Goal: Task Accomplishment & Management: Manage account settings

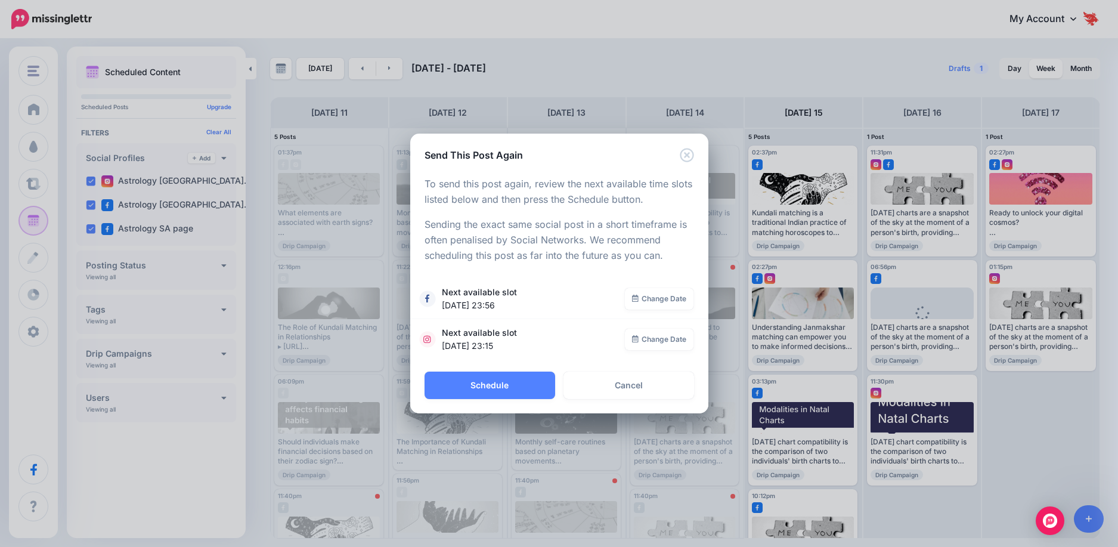
scroll to position [54, 0]
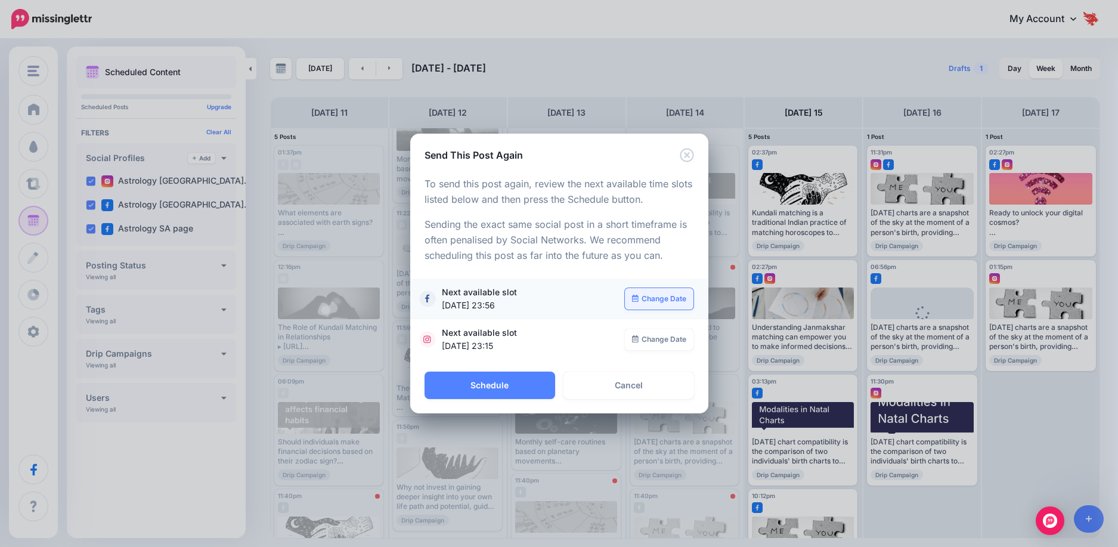
click at [639, 301] on link "Change Date" at bounding box center [659, 298] width 69 height 21
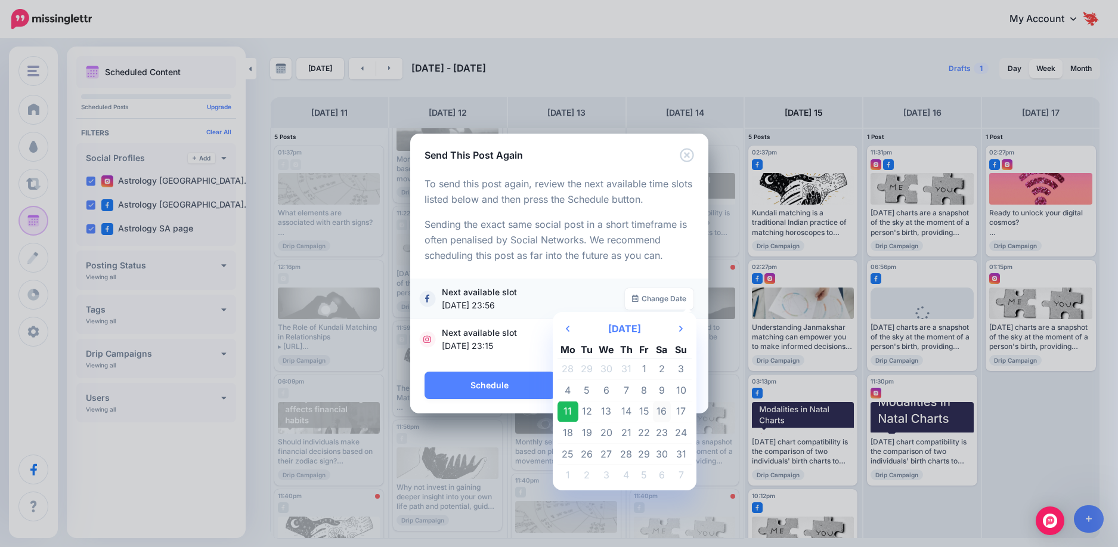
click at [658, 413] on td "16" at bounding box center [662, 411] width 18 height 21
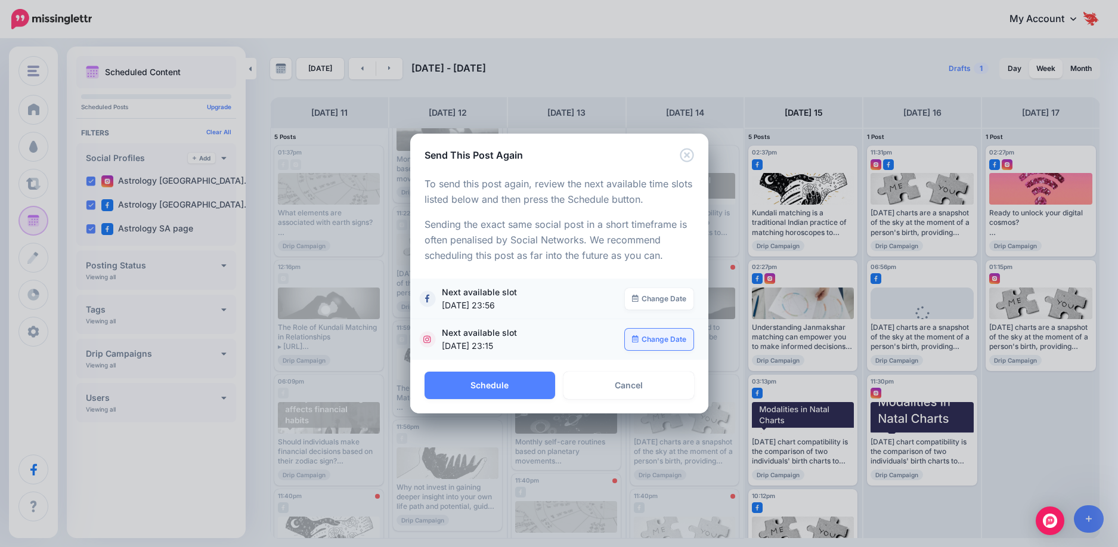
click at [632, 336] on icon at bounding box center [635, 338] width 7 height 7
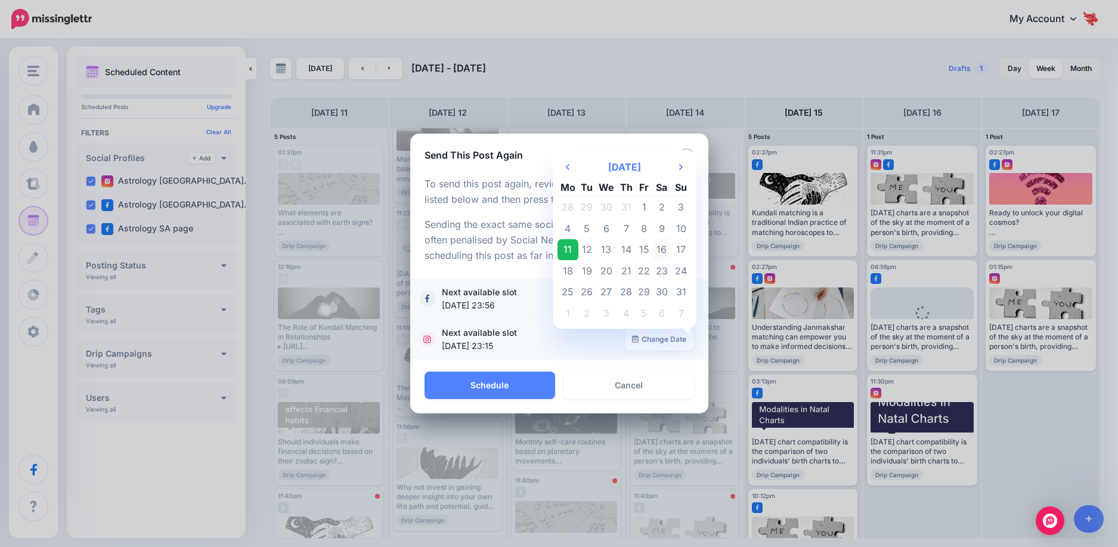
click at [659, 250] on td "16" at bounding box center [662, 249] width 18 height 21
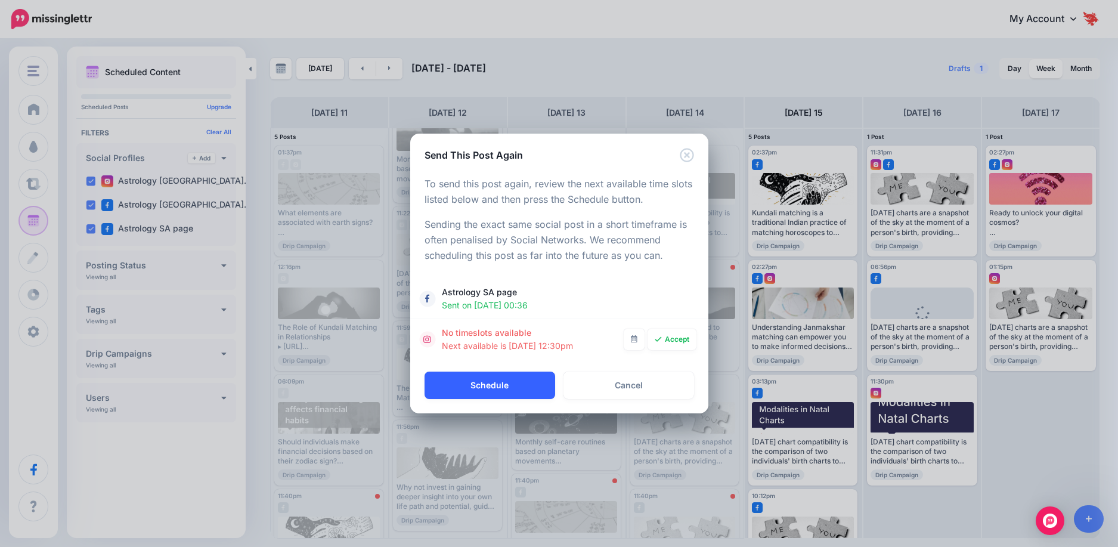
click at [500, 383] on button "Schedule" at bounding box center [489, 384] width 131 height 27
click at [297, 422] on div "**********" at bounding box center [559, 273] width 1118 height 547
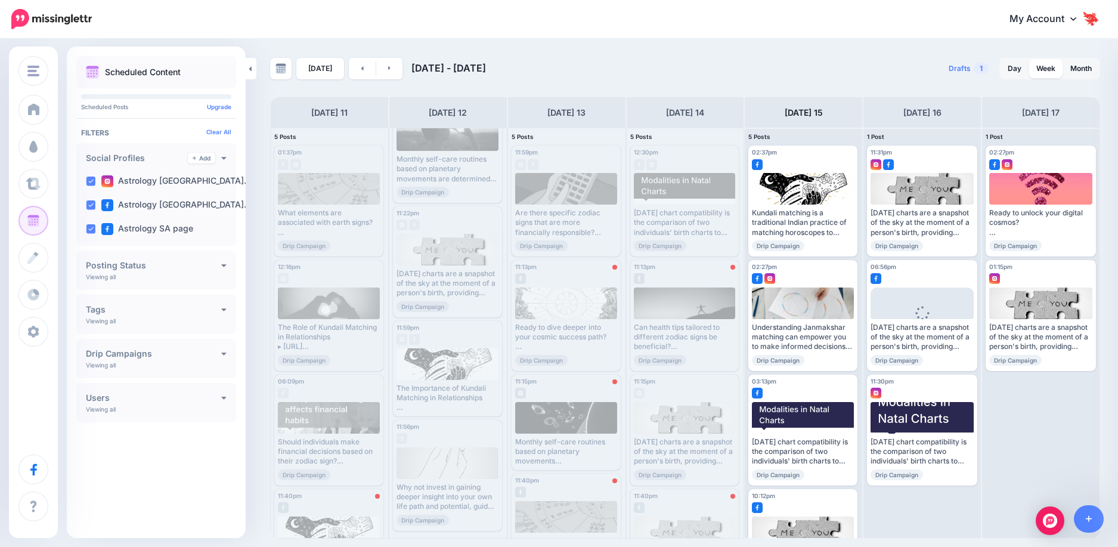
scroll to position [14, 0]
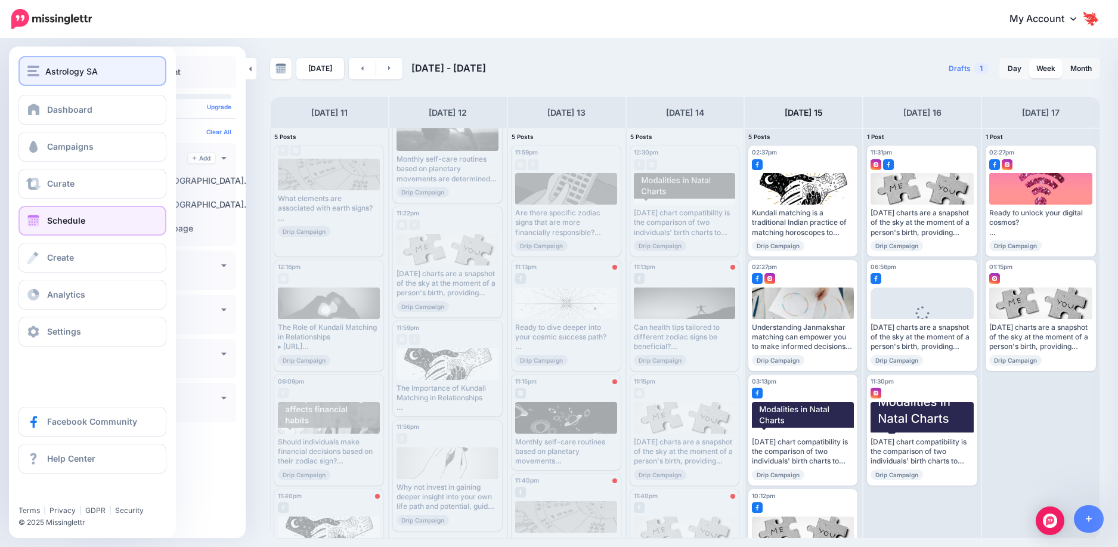
click at [37, 74] on img "button" at bounding box center [33, 71] width 12 height 11
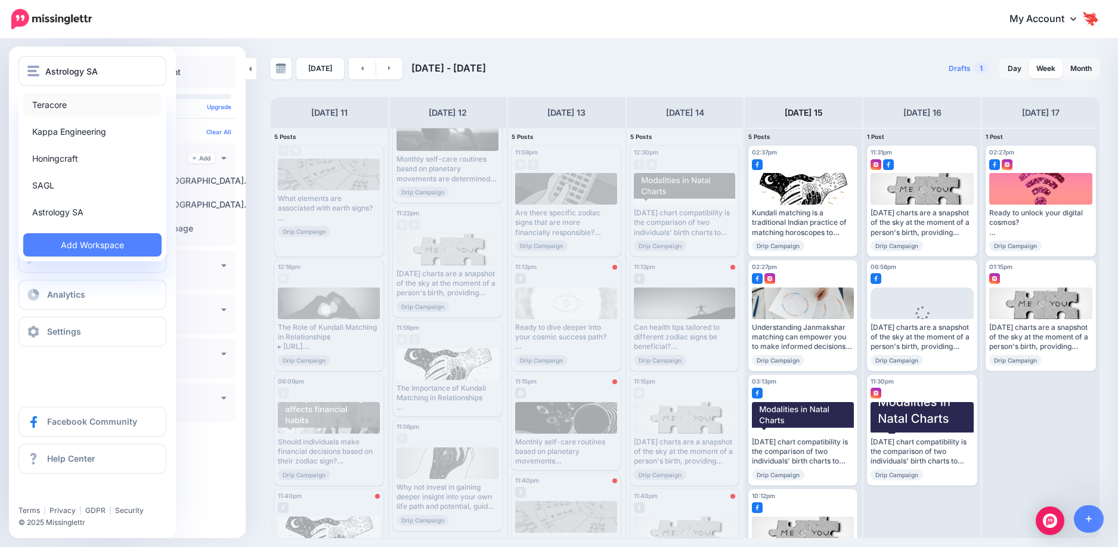
click at [54, 103] on link "Teracore" at bounding box center [92, 104] width 138 height 23
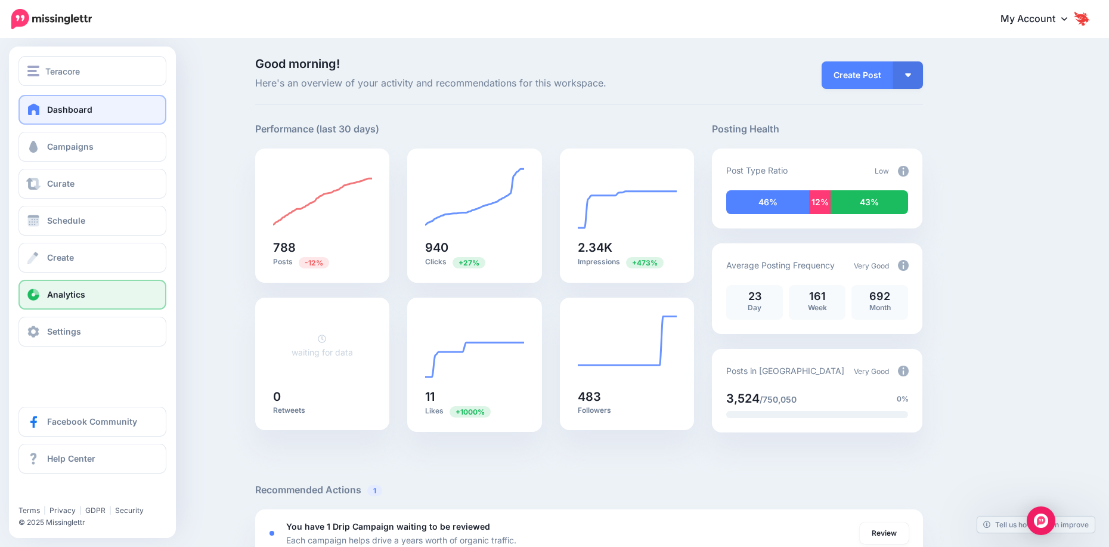
click at [51, 300] on link "Analytics" at bounding box center [92, 295] width 148 height 30
